Goal: Find specific page/section: Find specific page/section

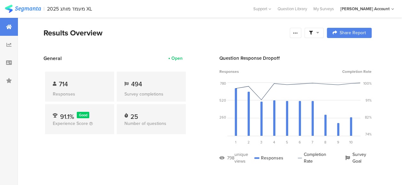
click at [324, 32] on div at bounding box center [314, 33] width 19 height 10
click at [145, 157] on div "General Open 714 Responses 494 Survey completions 91.1% Good Experience Score 2…" at bounding box center [116, 115] width 144 height 120
